Goal: Transaction & Acquisition: Purchase product/service

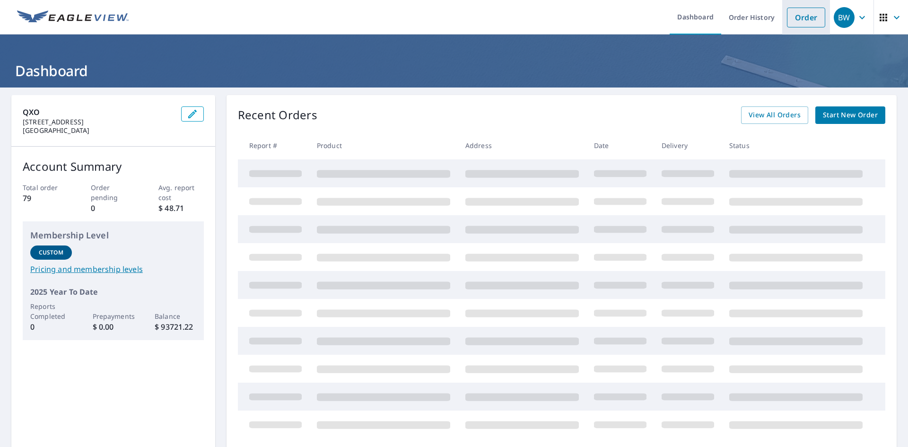
click at [800, 11] on link "Order" at bounding box center [806, 18] width 38 height 20
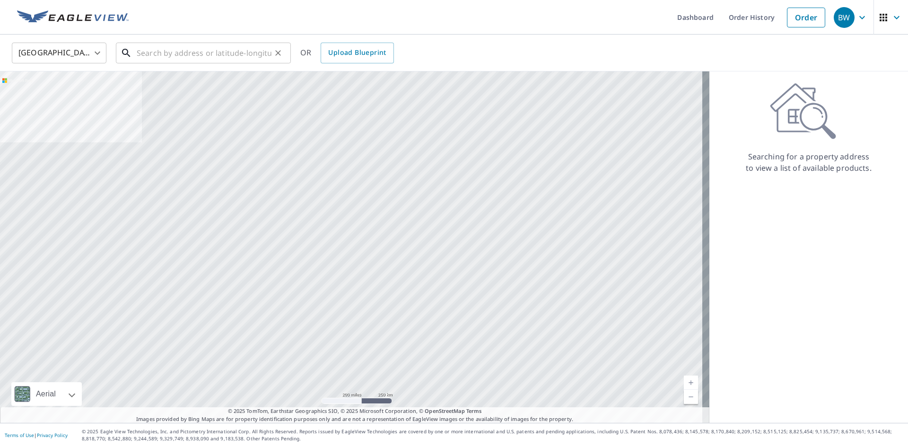
click at [165, 57] on input "text" at bounding box center [204, 53] width 135 height 26
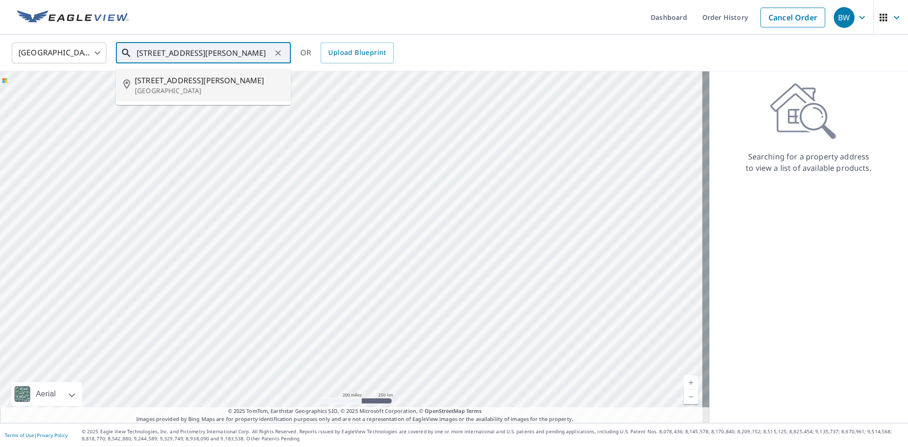
click at [159, 87] on p "[GEOGRAPHIC_DATA]" at bounding box center [209, 90] width 148 height 9
type input "[STREET_ADDRESS][PERSON_NAME]"
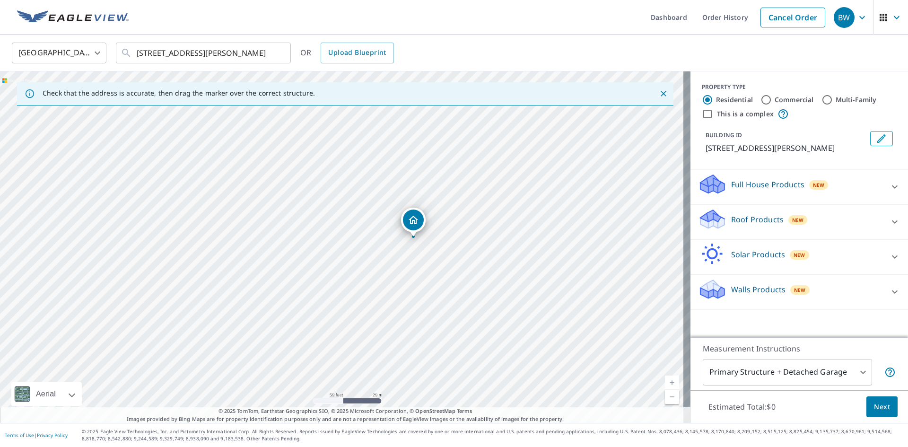
drag, startPoint x: 289, startPoint y: 240, endPoint x: 416, endPoint y: 262, distance: 128.1
click at [416, 262] on div "[STREET_ADDRESS][PERSON_NAME]" at bounding box center [345, 246] width 690 height 351
drag, startPoint x: 415, startPoint y: 235, endPoint x: 414, endPoint y: 225, distance: 9.9
drag, startPoint x: 356, startPoint y: 263, endPoint x: 484, endPoint y: 270, distance: 128.3
click at [484, 270] on div "[STREET_ADDRESS][PERSON_NAME]" at bounding box center [345, 246] width 690 height 351
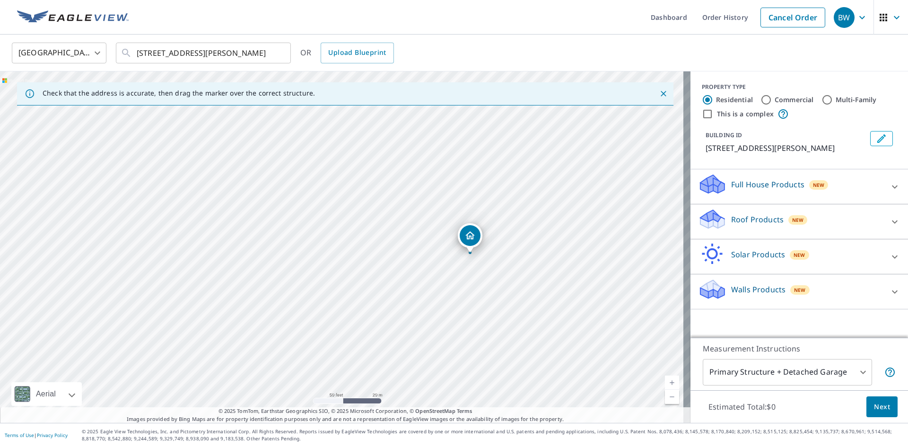
click at [748, 220] on p "Roof Products" at bounding box center [757, 219] width 52 height 11
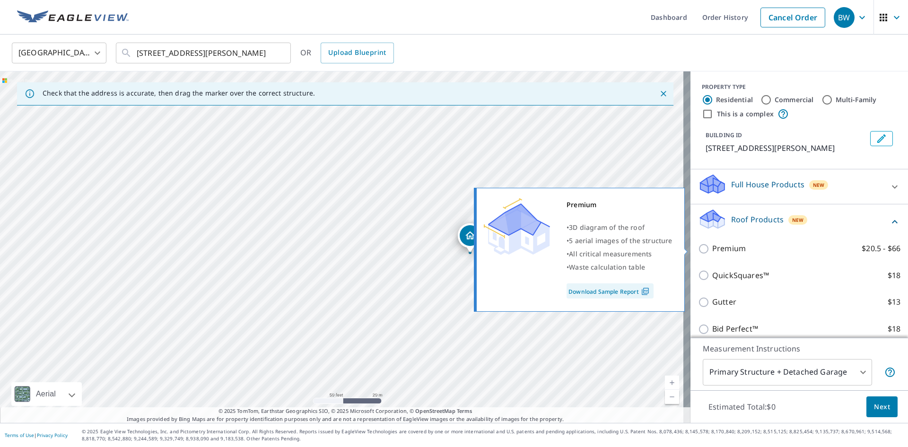
click at [702, 248] on input "Premium $20.5 - $66" at bounding box center [705, 248] width 14 height 11
checkbox input "true"
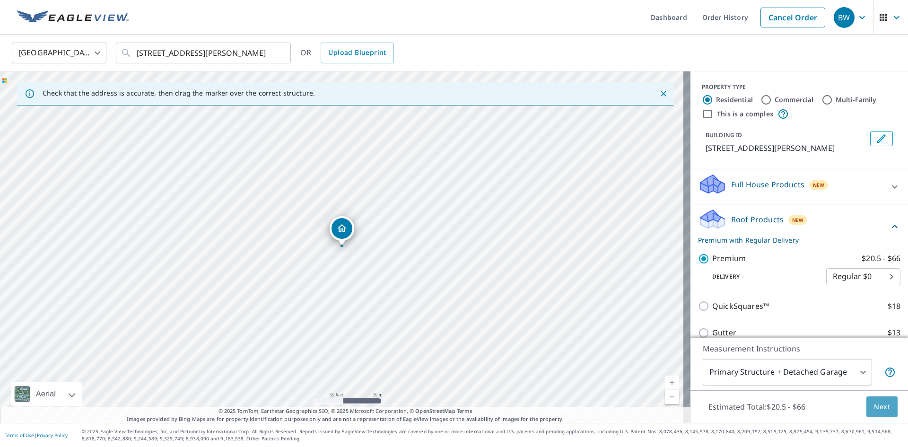
click at [881, 402] on span "Next" at bounding box center [882, 407] width 16 height 12
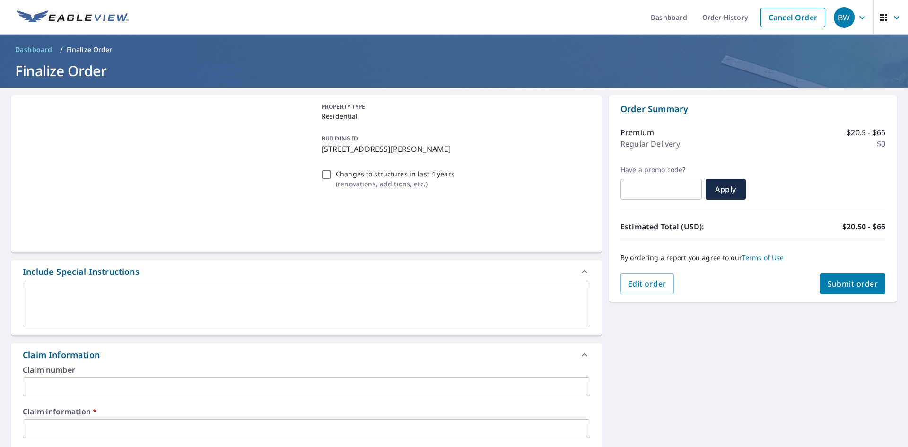
click at [97, 430] on input "text" at bounding box center [306, 428] width 567 height 19
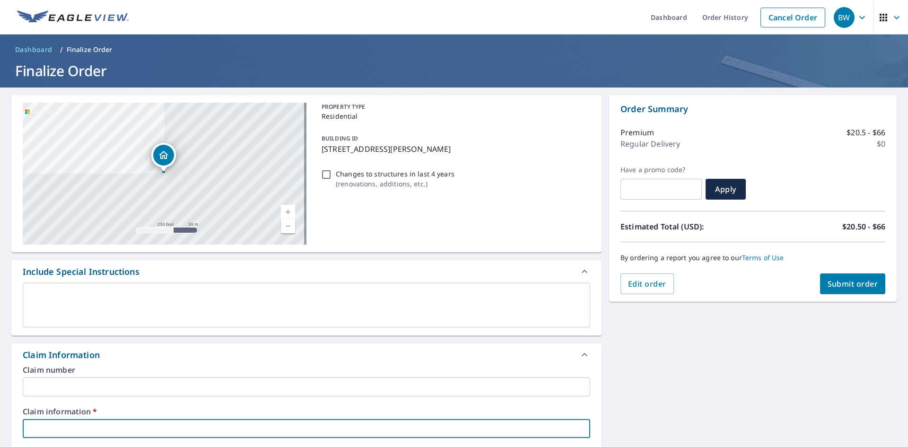
type input "410283"
click at [837, 281] on span "Submit order" at bounding box center [853, 284] width 51 height 10
checkbox input "true"
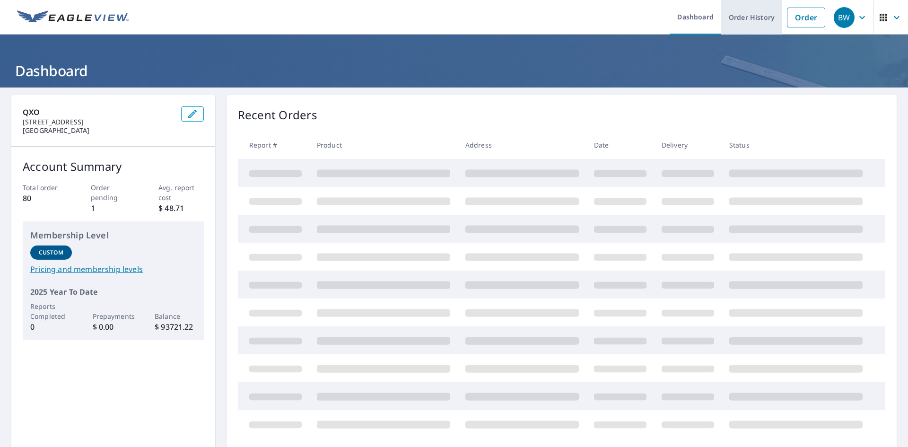
click at [741, 19] on link "Order History" at bounding box center [751, 17] width 61 height 35
